Goal: Task Accomplishment & Management: Manage account settings

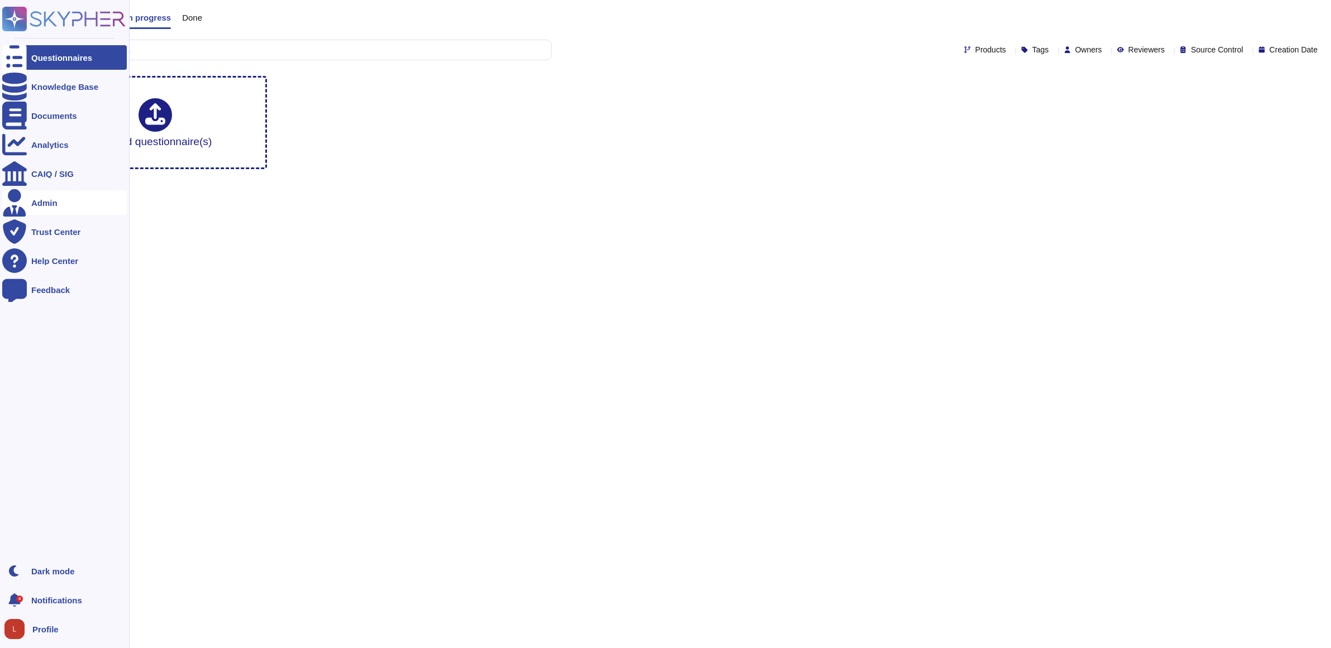
click at [37, 203] on div "Admin" at bounding box center [44, 203] width 26 height 8
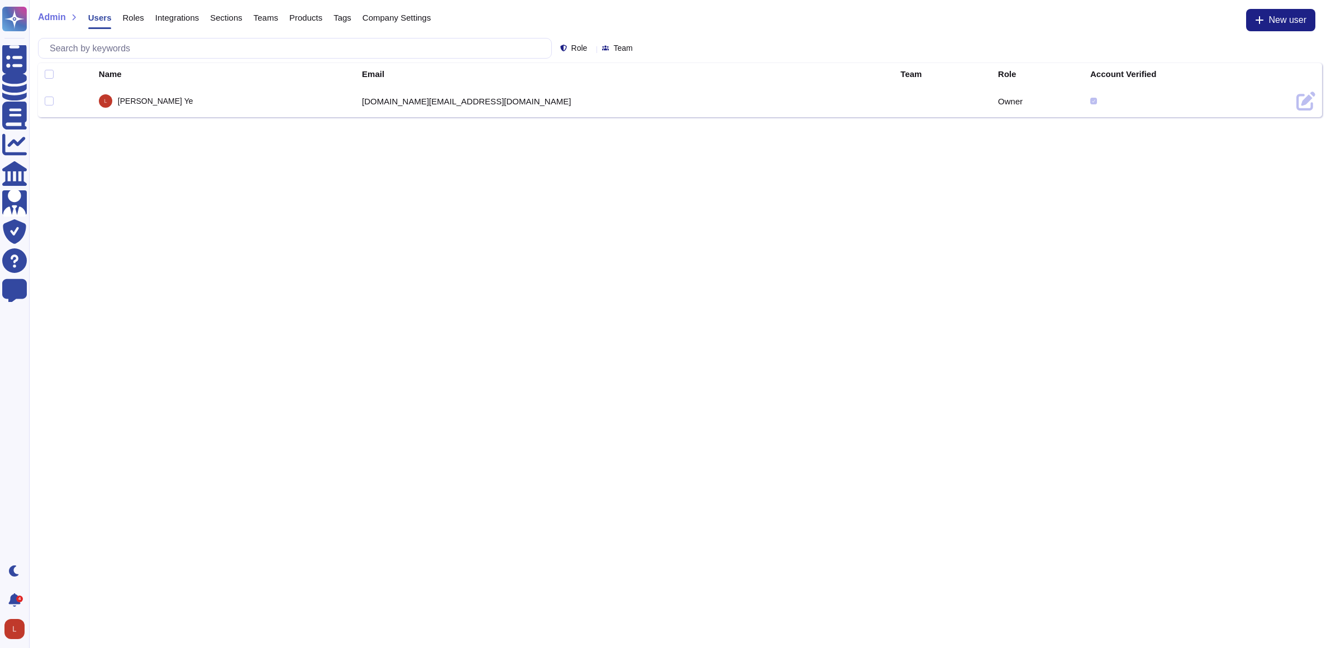
click at [411, 17] on span "Company Settings" at bounding box center [396, 17] width 69 height 8
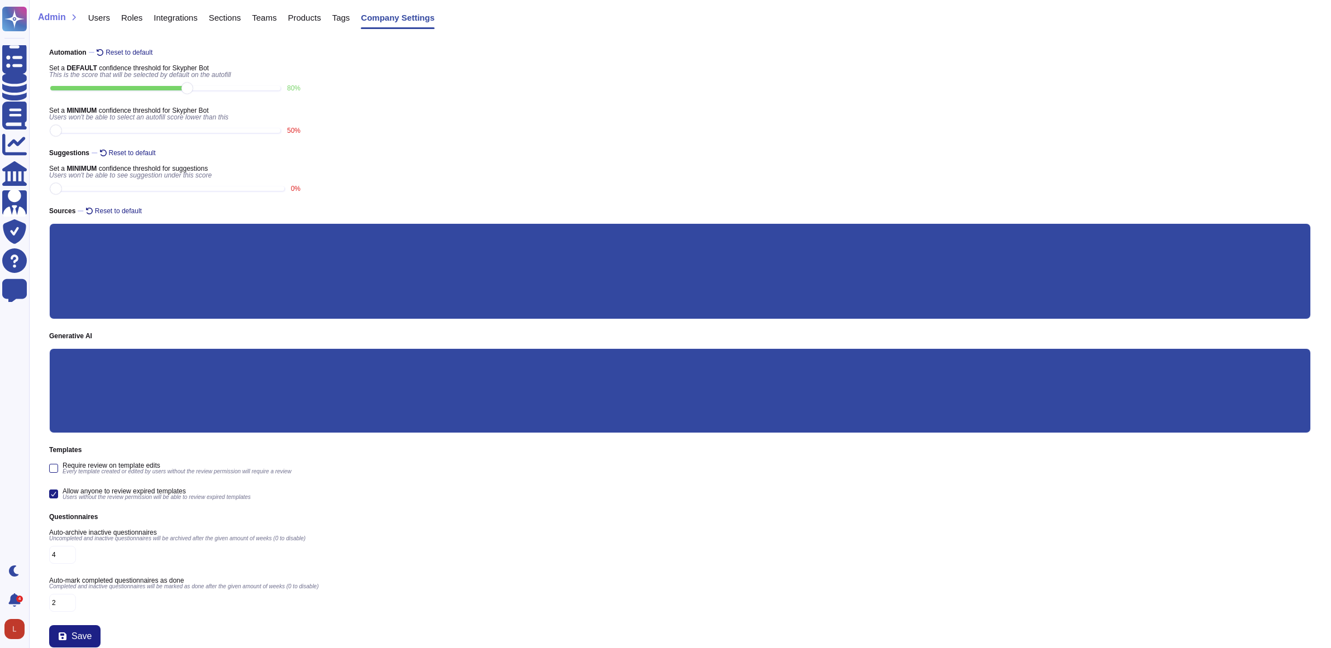
click at [0, 0] on input "Custom prompt" at bounding box center [0, 0] width 0 height 0
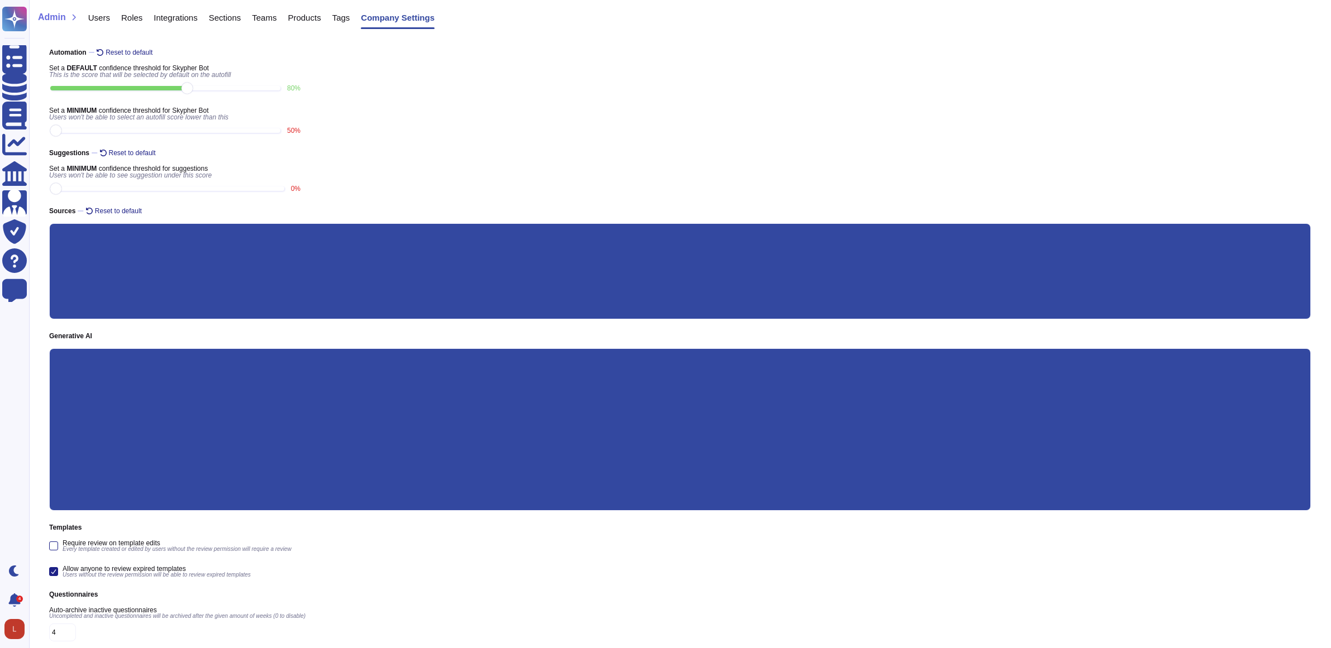
click at [0, 0] on input "Custom" at bounding box center [0, 0] width 0 height 0
